Goal: Task Accomplishment & Management: Use online tool/utility

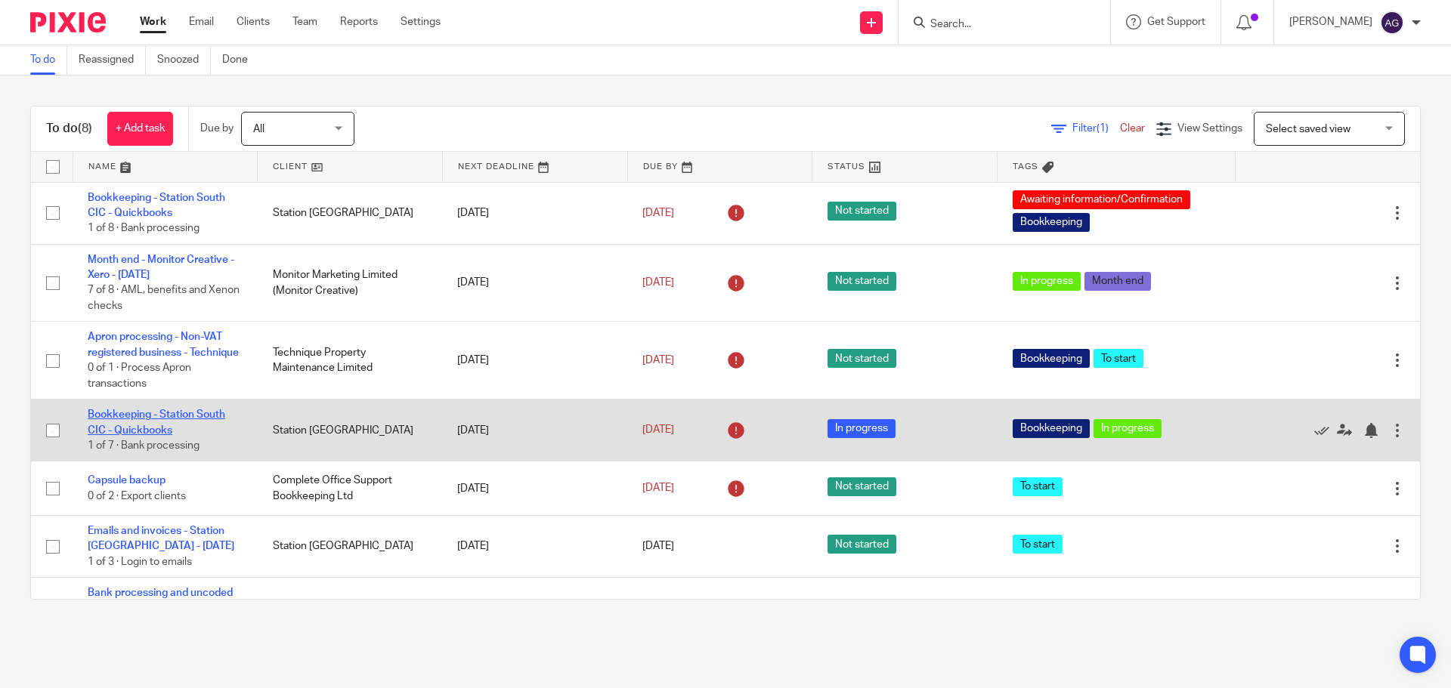
click at [140, 429] on link "Bookkeeping - Station South CIC - Quickbooks" at bounding box center [157, 423] width 138 height 26
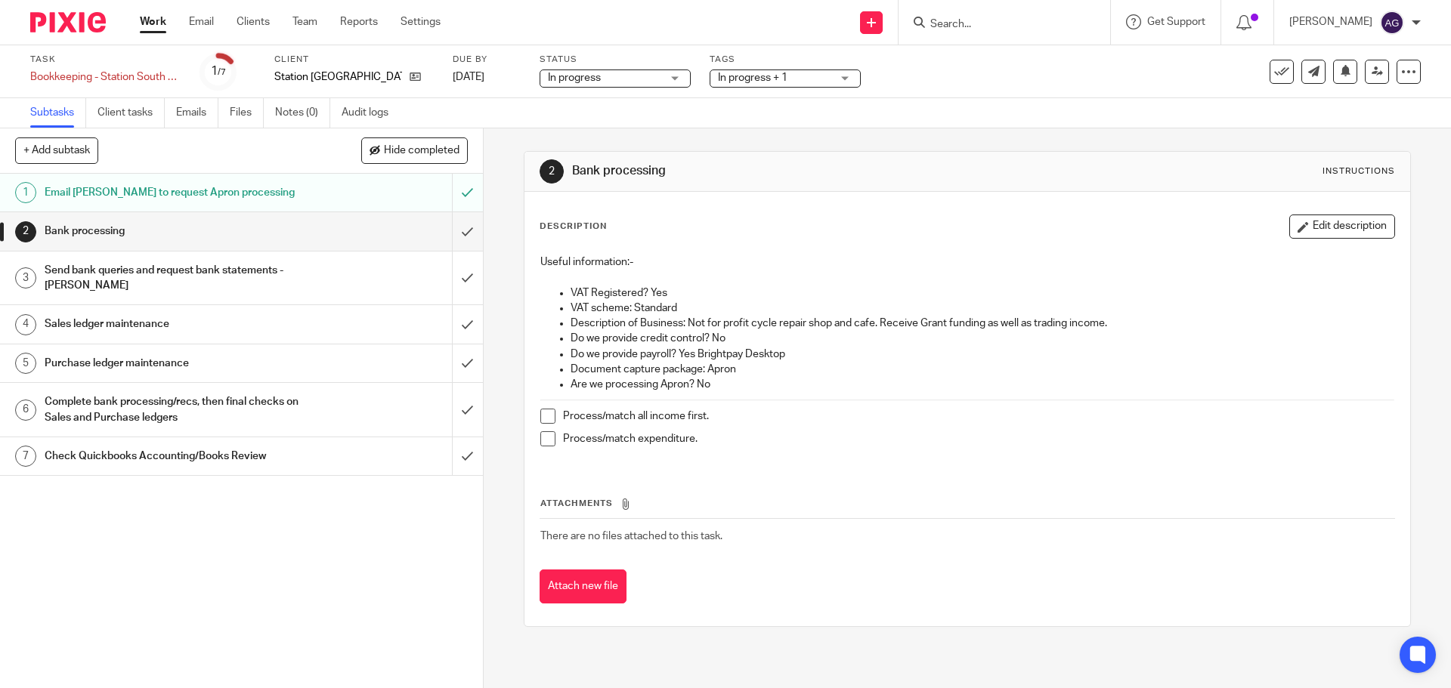
click at [546, 416] on span at bounding box center [547, 416] width 15 height 15
click at [543, 434] on span at bounding box center [547, 438] width 15 height 15
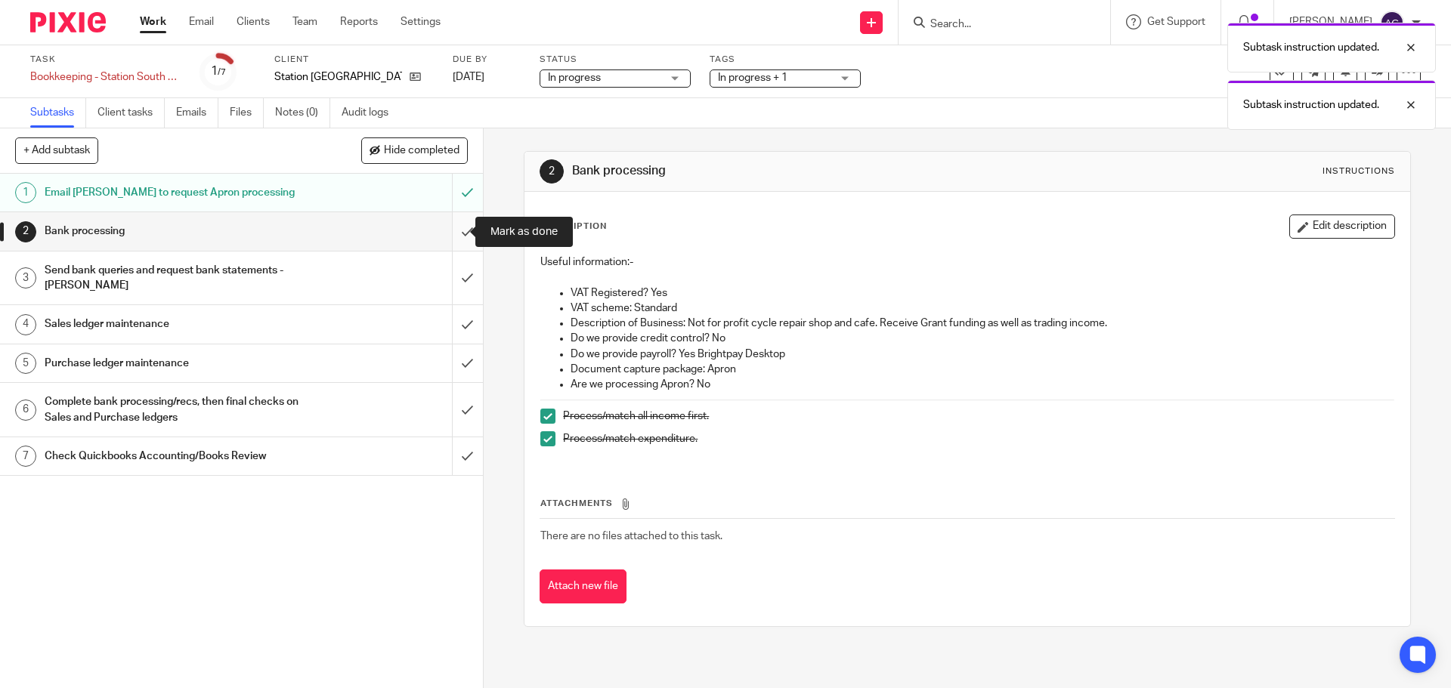
click at [447, 229] on input "submit" at bounding box center [241, 231] width 483 height 38
